Goal: Information Seeking & Learning: Find specific fact

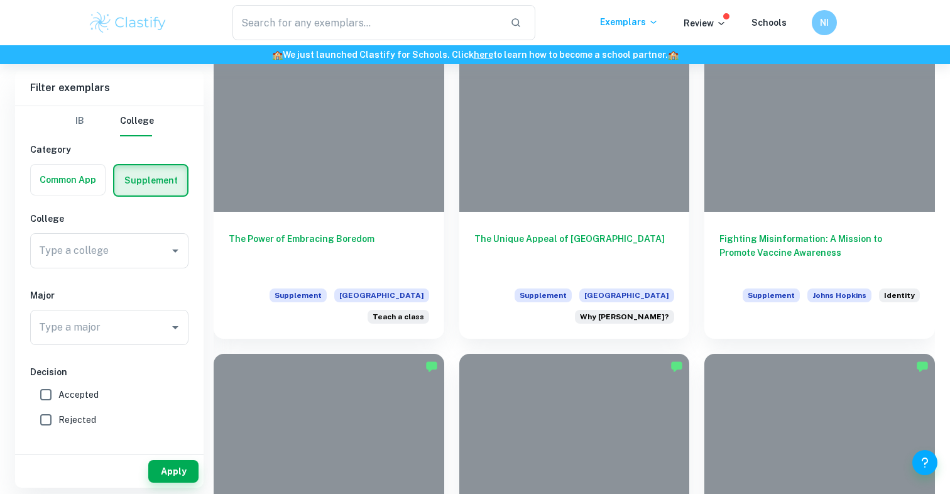
scroll to position [3236, 0]
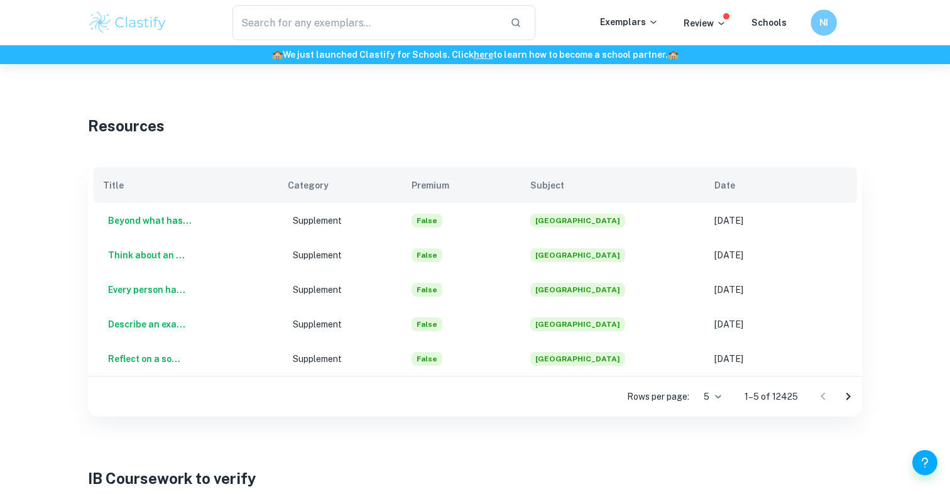
click at [820, 19] on h6 "NI" at bounding box center [823, 23] width 15 height 14
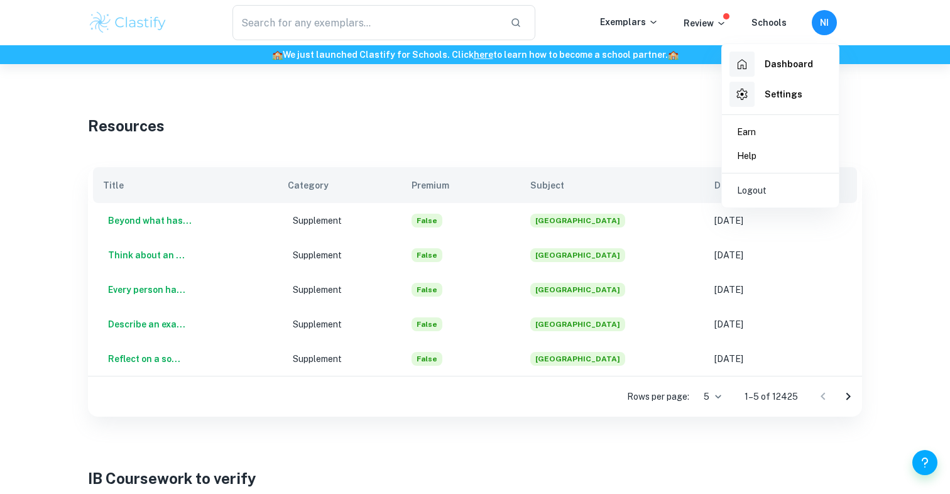
click at [786, 61] on h6 "Dashboard" at bounding box center [788, 64] width 48 height 14
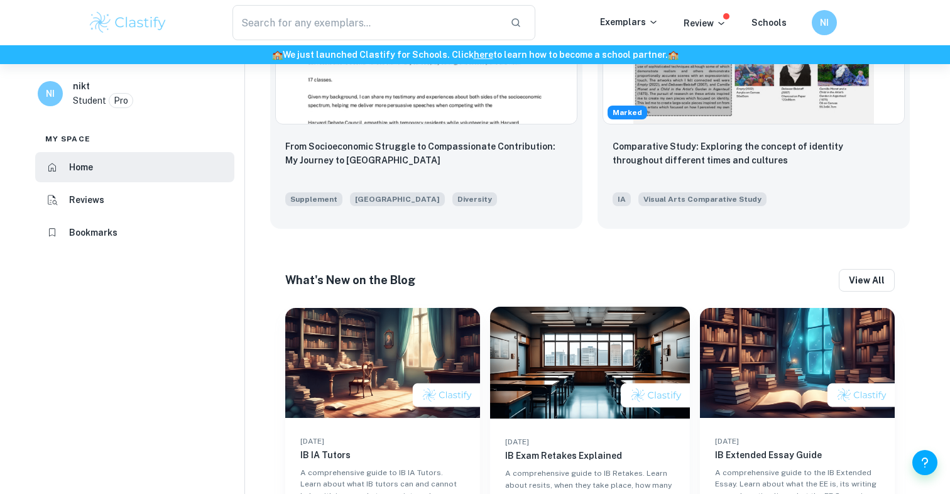
scroll to position [775, 0]
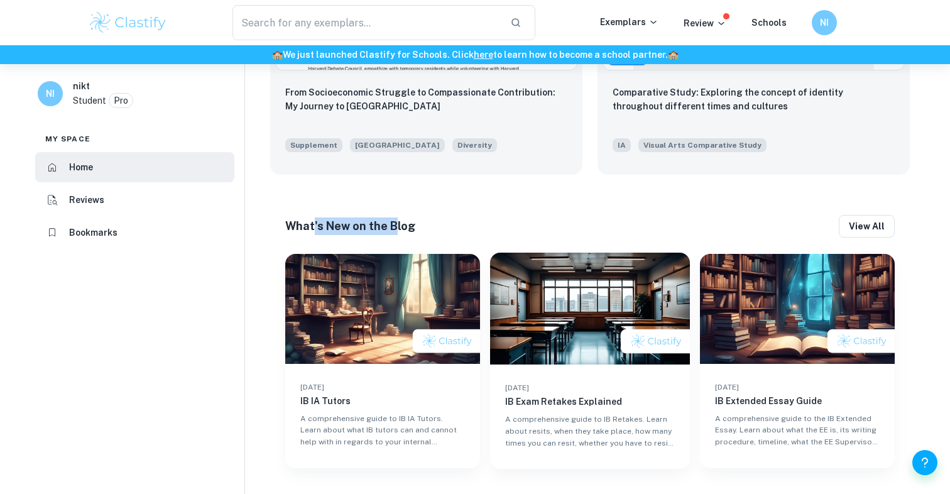
drag, startPoint x: 395, startPoint y: 225, endPoint x: 313, endPoint y: 222, distance: 82.3
click at [313, 222] on h6 "What's New on the Blog" at bounding box center [350, 226] width 130 height 18
click at [411, 237] on div "What's New on the Blog View all 22 Aug 2025 IB IA Tutors A comprehensive guide …" at bounding box center [589, 342] width 639 height 284
click at [391, 226] on h6 "What's New on the Blog" at bounding box center [350, 226] width 130 height 18
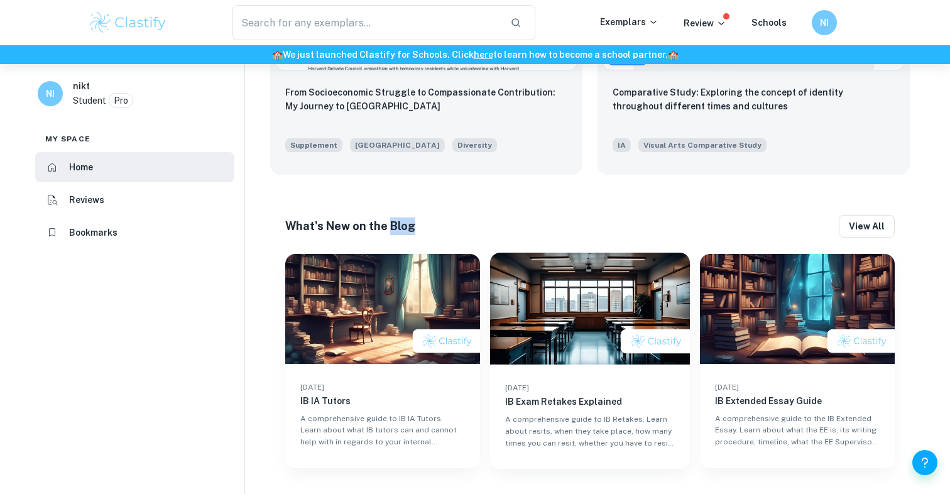
click at [363, 221] on h6 "What's New on the Blog" at bounding box center [350, 226] width 130 height 18
click at [336, 221] on h6 "What's New on the Blog" at bounding box center [350, 226] width 130 height 18
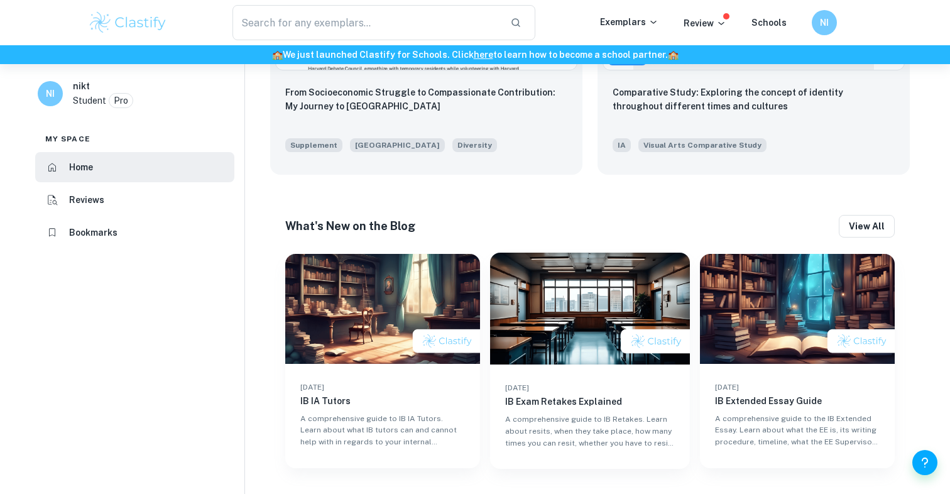
click at [336, 221] on h6 "What's New on the Blog" at bounding box center [350, 226] width 130 height 18
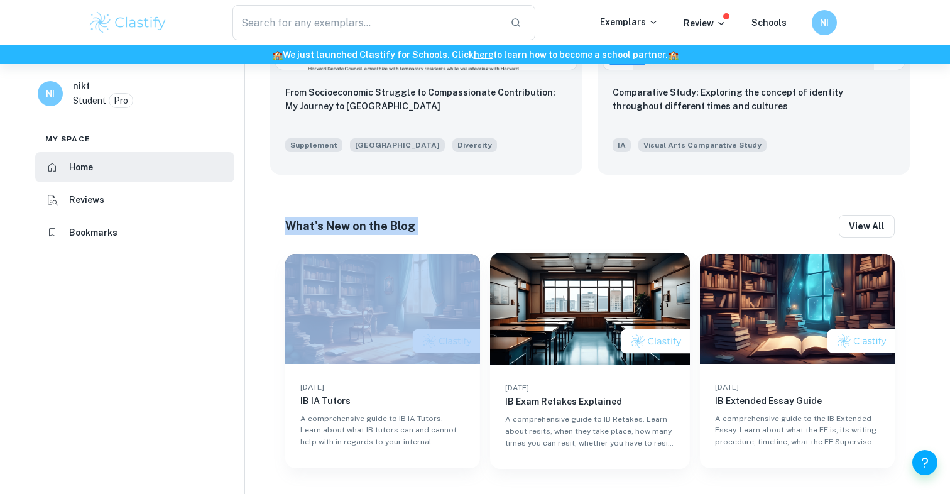
click at [312, 221] on h6 "What's New on the Blog" at bounding box center [350, 226] width 130 height 18
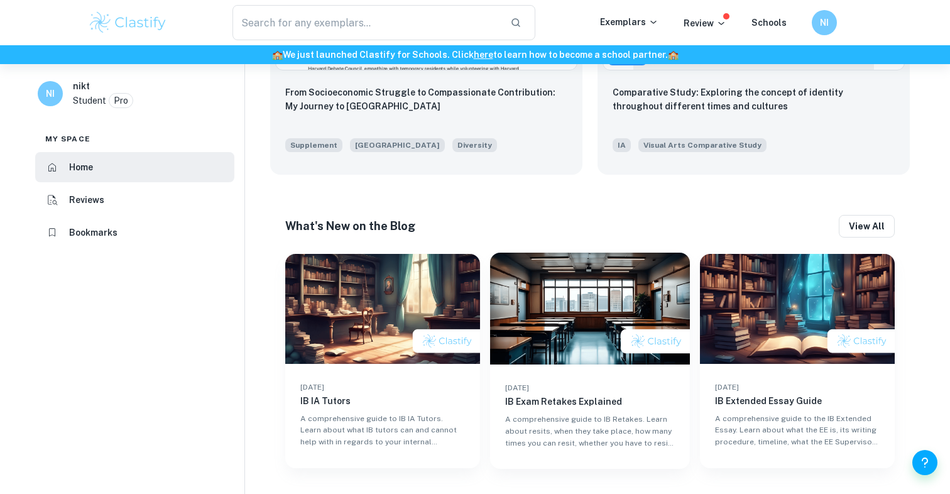
click at [312, 221] on h6 "What's New on the Blog" at bounding box center [350, 226] width 130 height 18
click at [327, 221] on h6 "What's New on the Blog" at bounding box center [350, 226] width 130 height 18
click at [345, 227] on h6 "What's New on the Blog" at bounding box center [350, 226] width 130 height 18
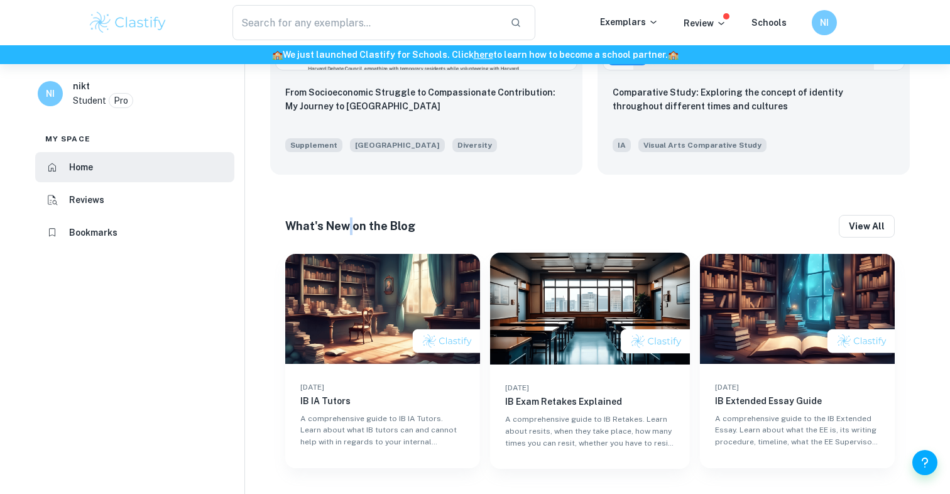
click at [365, 226] on h6 "What's New on the Blog" at bounding box center [350, 226] width 130 height 18
click at [383, 227] on h6 "What's New on the Blog" at bounding box center [350, 226] width 130 height 18
click at [392, 229] on h6 "What's New on the Blog" at bounding box center [350, 226] width 130 height 18
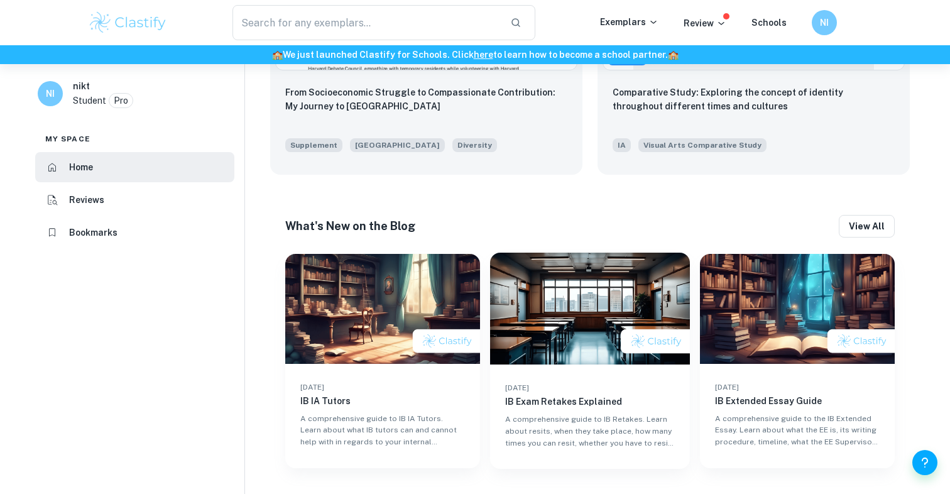
click at [392, 229] on h6 "What's New on the Blog" at bounding box center [350, 226] width 130 height 18
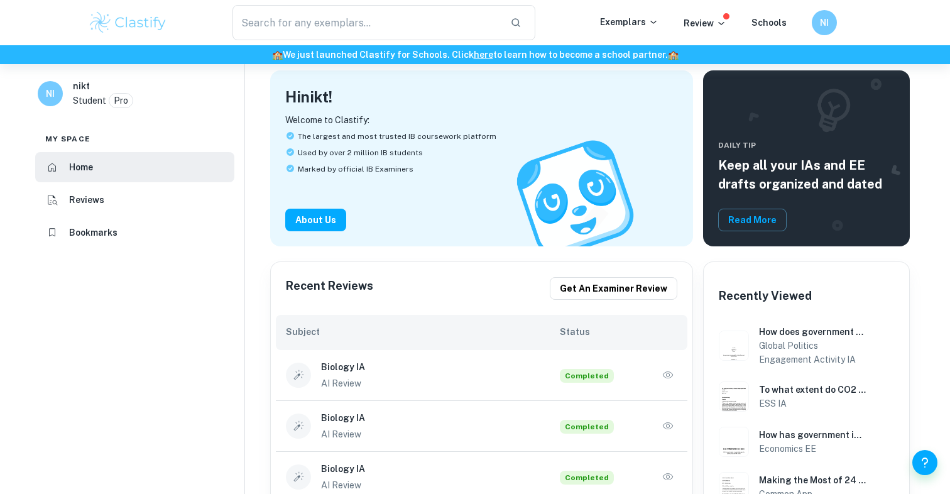
scroll to position [0, 0]
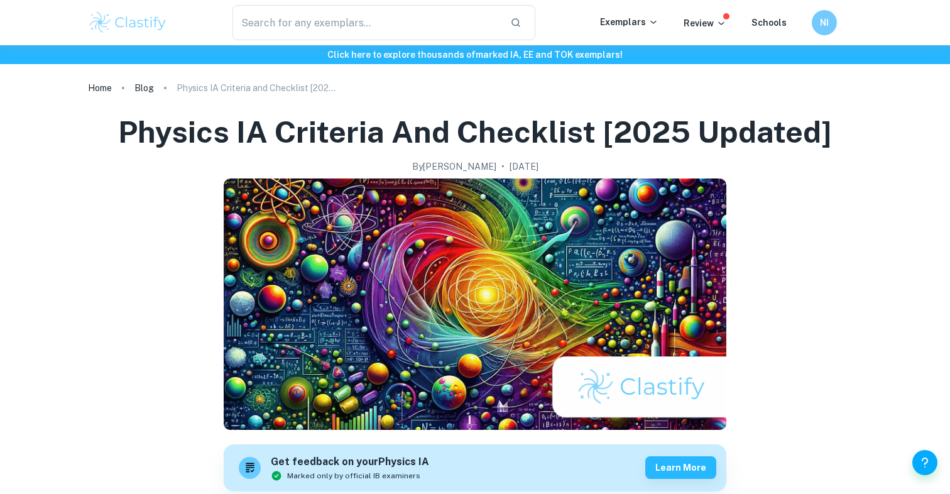
click at [125, 87] on ol "Home Blog Physics IA Criteria and Checklist [2025 updated]" at bounding box center [475, 88] width 774 height 18
click at [147, 87] on link "Blog" at bounding box center [143, 88] width 19 height 18
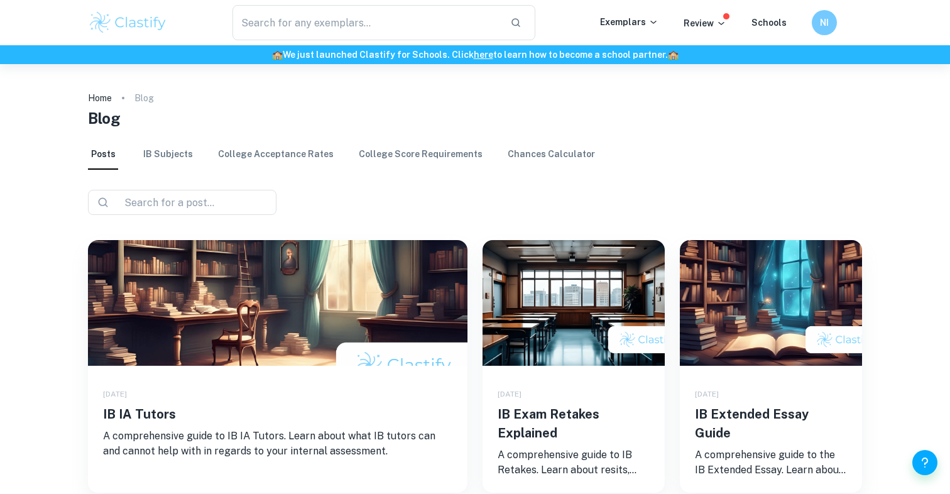
click at [389, 161] on link "College Score Requirements" at bounding box center [421, 154] width 124 height 30
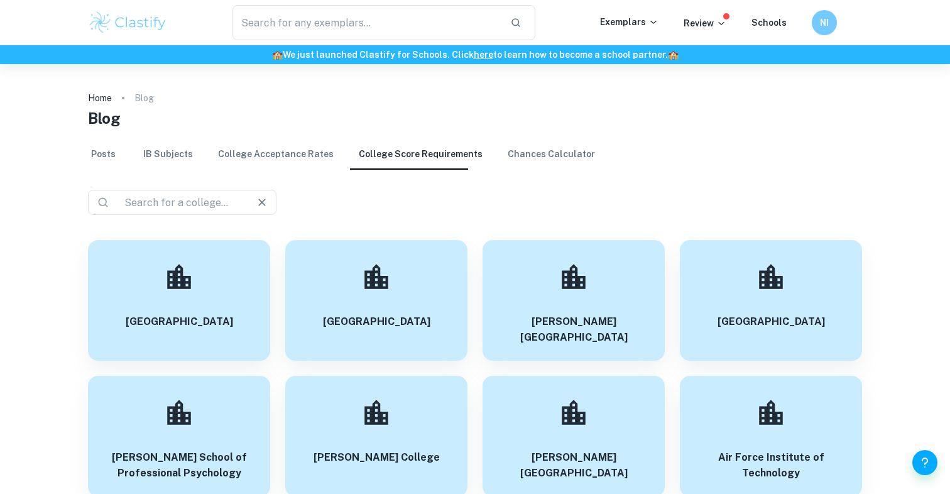
click at [273, 197] on div "​ ​" at bounding box center [182, 202] width 188 height 25
type input "stanford"
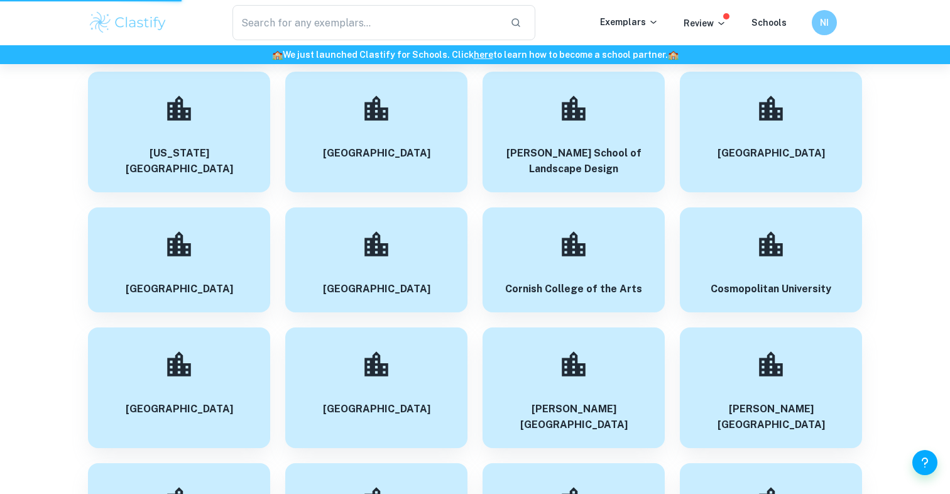
scroll to position [14774, 0]
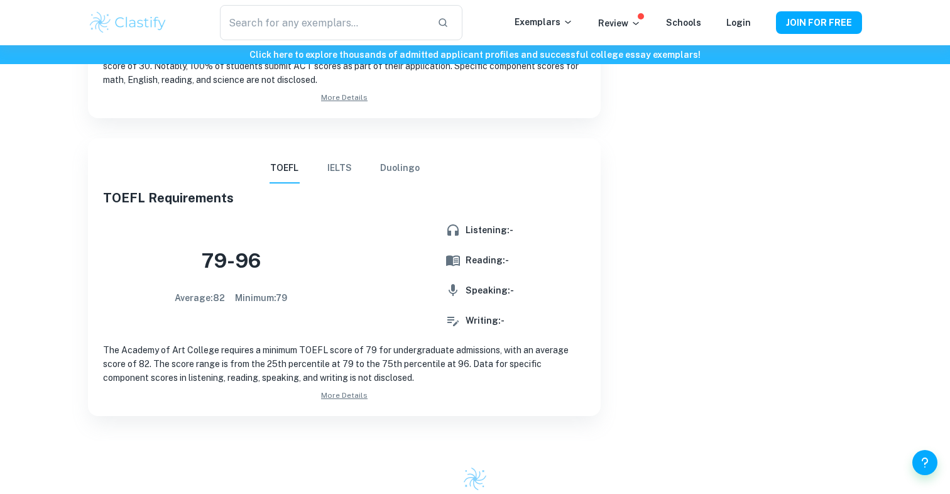
scroll to position [917, 0]
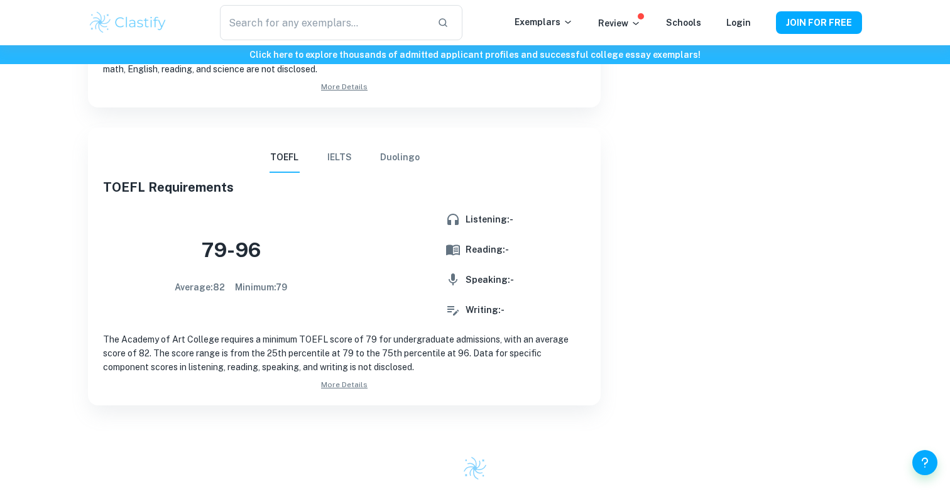
click at [352, 167] on button "IELTS" at bounding box center [340, 158] width 30 height 30
click at [406, 162] on button "Duolingo" at bounding box center [400, 158] width 40 height 30
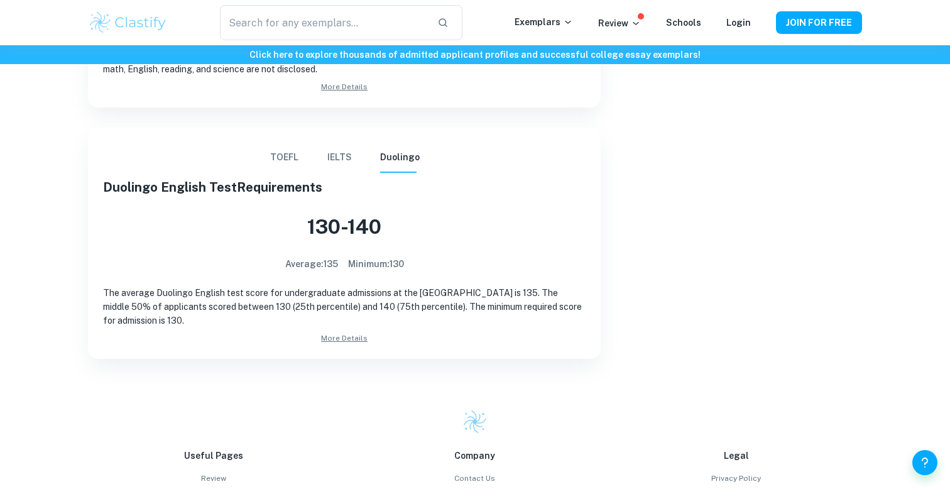
click at [279, 167] on button "TOEFL" at bounding box center [284, 158] width 30 height 30
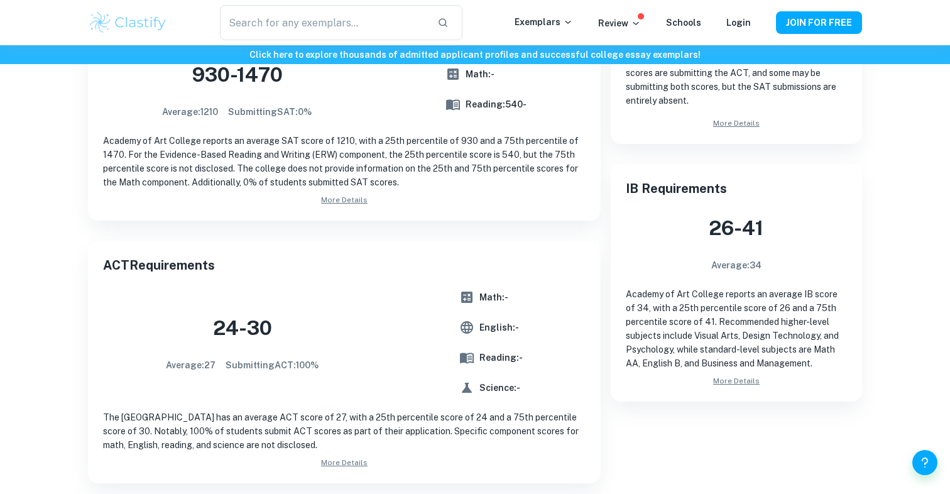
scroll to position [0, 0]
